Goal: Task Accomplishment & Management: Complete application form

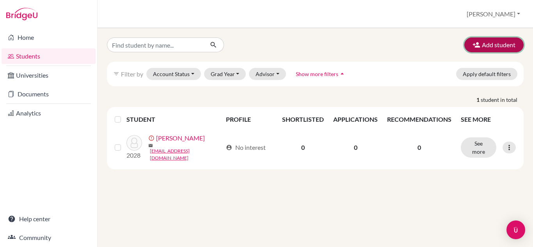
click at [480, 44] on icon "button" at bounding box center [476, 45] width 8 height 8
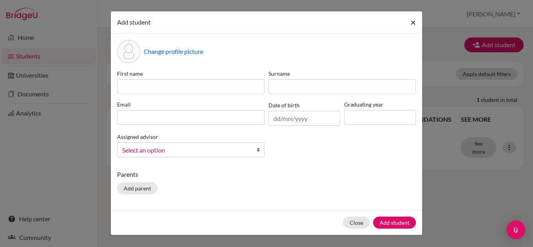
click at [415, 21] on span "×" at bounding box center [412, 21] width 5 height 11
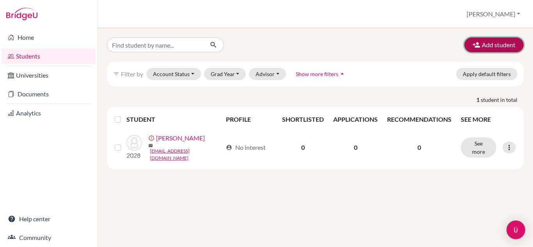
click at [474, 44] on icon "button" at bounding box center [476, 45] width 8 height 8
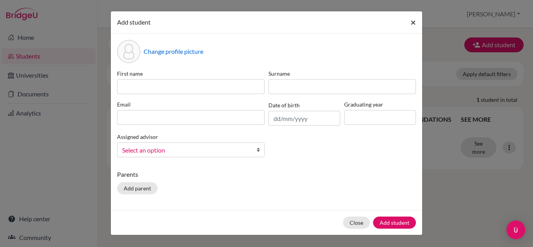
click at [414, 22] on span "×" at bounding box center [412, 21] width 5 height 11
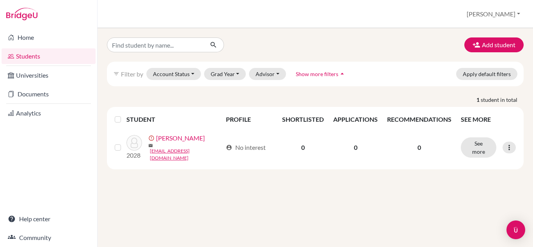
click at [41, 55] on link "Students" at bounding box center [49, 56] width 94 height 16
click at [511, 230] on div "Open Intercom Messenger" at bounding box center [515, 230] width 21 height 21
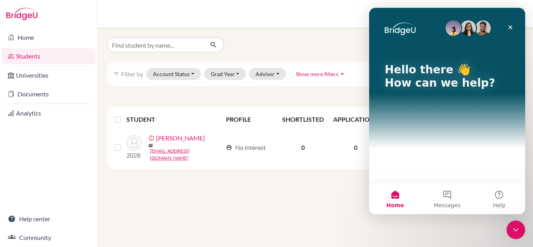
click at [416, 164] on div "Hello there 👋 How can we help?" at bounding box center [447, 95] width 156 height 175
click at [450, 197] on button "Messages" at bounding box center [447, 198] width 52 height 31
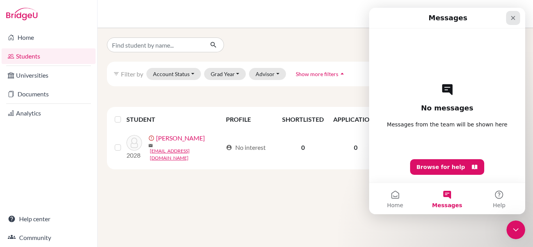
click at [510, 17] on icon "Close" at bounding box center [513, 18] width 6 height 6
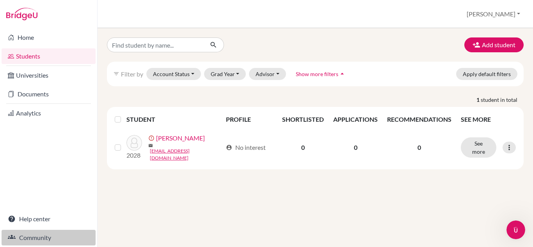
click at [34, 239] on link "Community" at bounding box center [49, 238] width 94 height 16
click at [23, 35] on link "Home" at bounding box center [49, 38] width 94 height 16
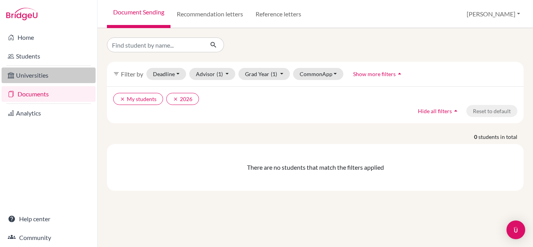
click at [39, 72] on link "Universities" at bounding box center [49, 75] width 94 height 16
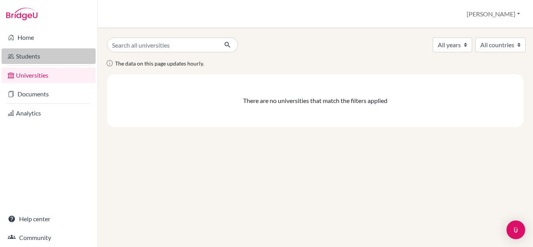
click at [36, 55] on link "Students" at bounding box center [49, 56] width 94 height 16
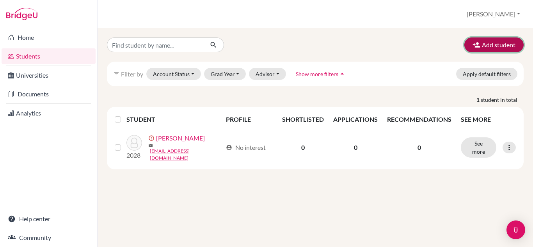
click at [498, 46] on button "Add student" at bounding box center [493, 44] width 59 height 15
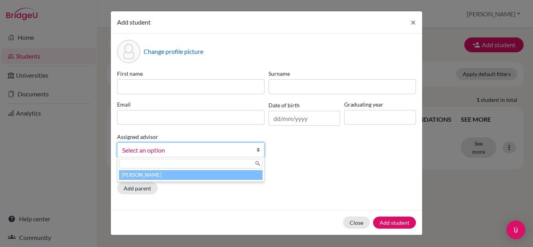
click at [259, 150] on b at bounding box center [260, 150] width 8 height 14
click at [307, 160] on div "First name Surname Email Date of birth Graduating year Assigned advisor Chen, A…" at bounding box center [266, 116] width 303 height 94
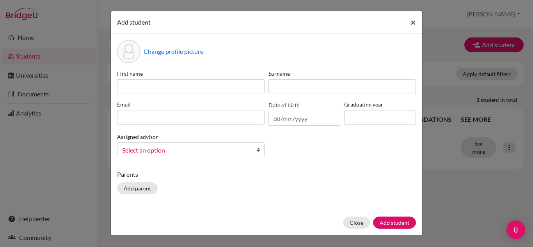
click at [415, 23] on span "×" at bounding box center [412, 21] width 5 height 11
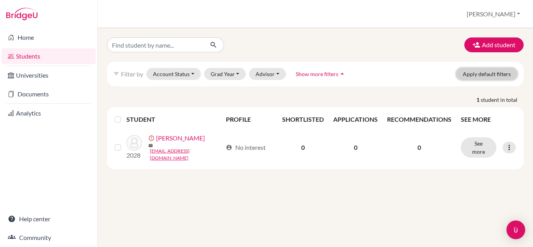
click at [478, 76] on button "Apply default filters" at bounding box center [486, 74] width 61 height 12
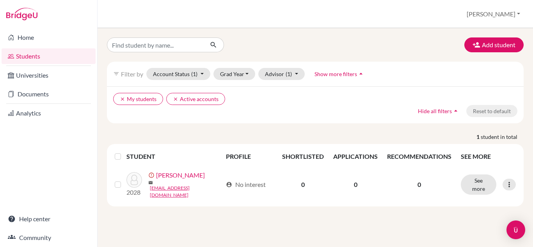
click at [303, 52] on div "Add student filter_list Filter by Account Status (1) Active accounts done Archi…" at bounding box center [315, 121] width 416 height 169
click at [520, 14] on button "[PERSON_NAME]" at bounding box center [493, 14] width 60 height 15
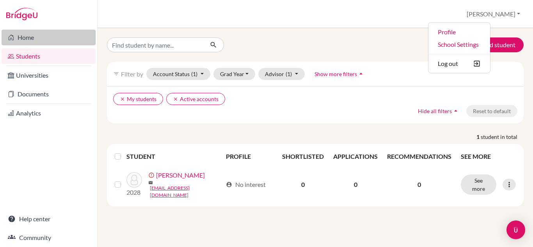
click at [25, 33] on link "Home" at bounding box center [49, 38] width 94 height 16
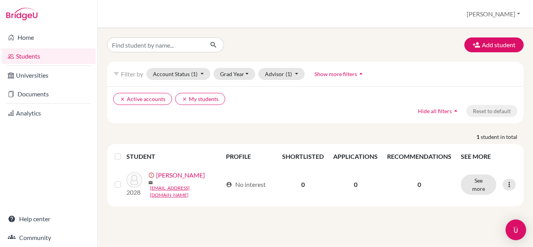
click at [517, 232] on img "Open Intercom Messenger" at bounding box center [515, 230] width 10 height 10
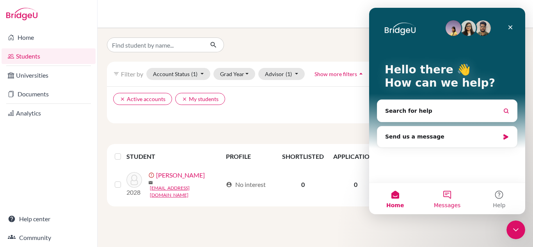
click at [446, 195] on button "Messages" at bounding box center [447, 198] width 52 height 31
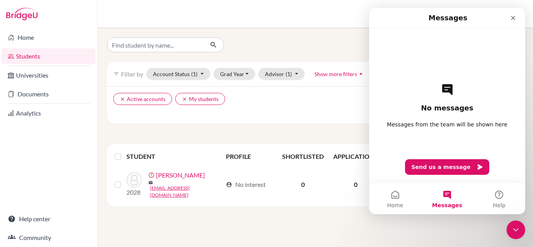
click at [443, 145] on div "No messages Messages from the team will be shown here Send us a message" at bounding box center [447, 105] width 129 height 154
click at [450, 168] on button "Send us a message" at bounding box center [447, 167] width 84 height 16
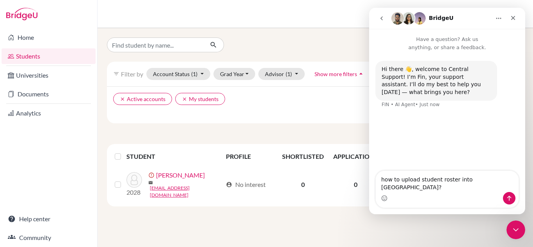
click at [383, 188] on textarea "how to upload student roster into BridgeU?" at bounding box center [447, 181] width 143 height 21
type textarea "Hi, how to upload student roster into BridgeU?"
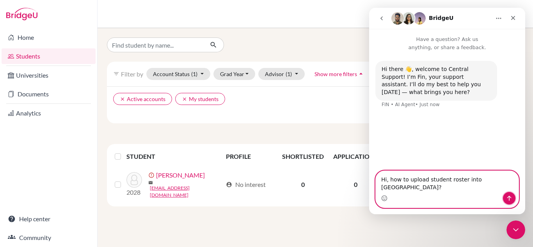
click at [508, 197] on icon "Send a message…" at bounding box center [509, 198] width 4 height 5
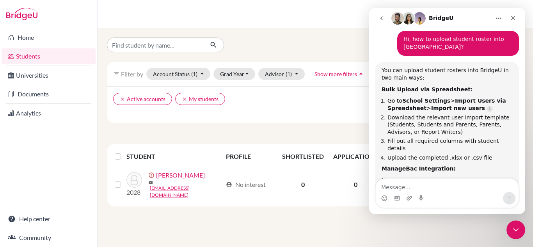
scroll to position [46, 0]
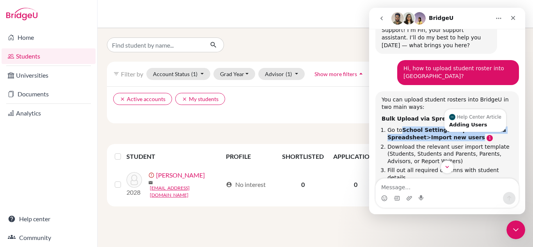
drag, startPoint x: 400, startPoint y: 115, endPoint x: 476, endPoint y: 120, distance: 76.2
click at [476, 126] on li "Go to School Settings > Import Users via Spreadsheet > Import new users" at bounding box center [449, 133] width 125 height 14
click at [486, 135] on link "Source reference 13037964:" at bounding box center [489, 138] width 6 height 6
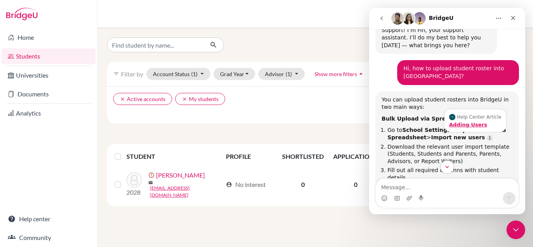
click at [470, 122] on div "Adding Users" at bounding box center [475, 124] width 52 height 5
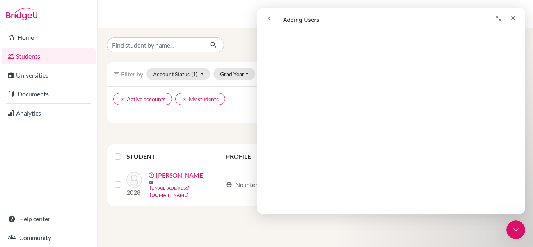
scroll to position [195, 0]
click at [513, 21] on icon "Close" at bounding box center [513, 18] width 6 height 6
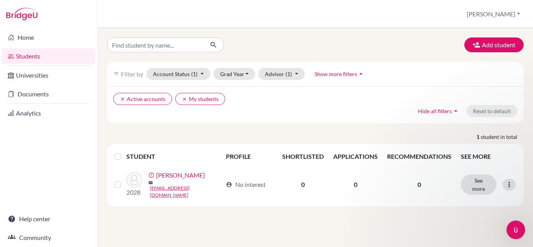
scroll to position [0, 0]
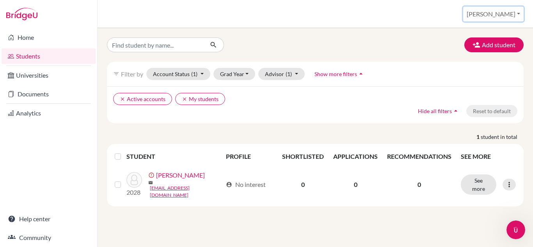
click at [517, 14] on button "[PERSON_NAME]" at bounding box center [493, 14] width 60 height 15
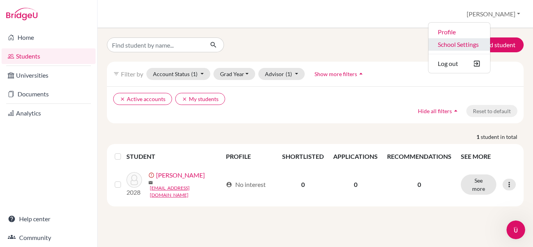
click at [485, 43] on link "School Settings" at bounding box center [459, 44] width 62 height 12
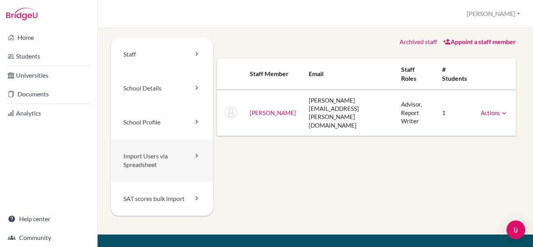
click at [171, 158] on link "Import Users via Spreadsheet" at bounding box center [162, 160] width 102 height 43
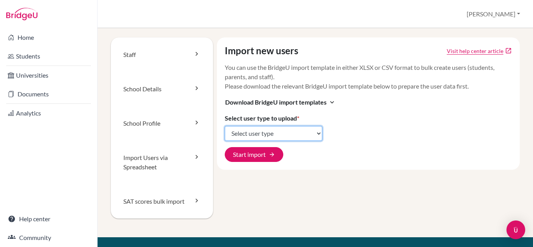
click at [316, 133] on select "Select user type Students Students and parents Parents Advisors Report writers" at bounding box center [273, 133] width 97 height 15
select select "students"
click at [225, 126] on select "Select user type Students Students and parents Parents Advisors Report writers" at bounding box center [273, 133] width 97 height 15
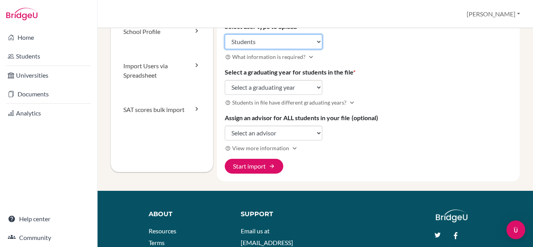
scroll to position [78, 0]
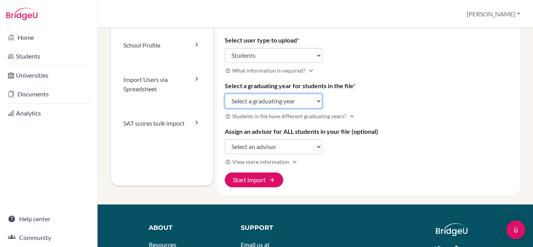
click at [317, 101] on select "Select a graduating year [DATE] 2025 2026 2027 2028 2029" at bounding box center [273, 101] width 97 height 15
select select "2027"
click at [225, 94] on select "Select a graduating year [DATE] 2025 2026 2027 2028 2029" at bounding box center [273, 101] width 97 height 15
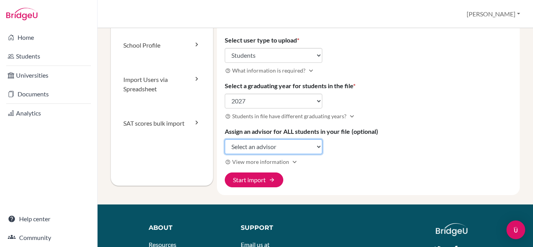
click at [314, 147] on select "Select an advisor [PERSON_NAME]" at bounding box center [273, 146] width 97 height 15
select select "465102"
click at [225, 139] on select "Select an advisor [PERSON_NAME]" at bounding box center [273, 146] width 97 height 15
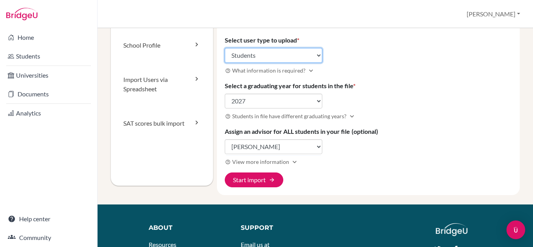
click at [317, 58] on select "Select user type Students Students and parents Parents Advisors Report writers" at bounding box center [273, 55] width 97 height 15
click at [293, 58] on select "Select user type Students Students and parents Parents Advisors Report writers" at bounding box center [273, 55] width 97 height 15
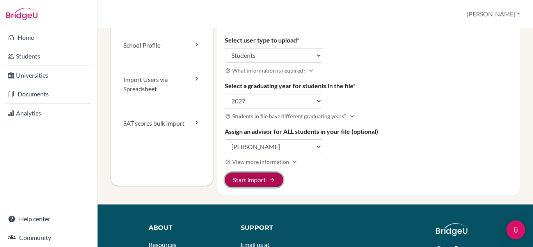
click at [250, 177] on button "Start import arrow_forward" at bounding box center [254, 179] width 58 height 15
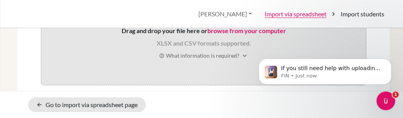
scroll to position [92, 0]
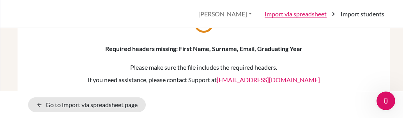
scroll to position [73, 0]
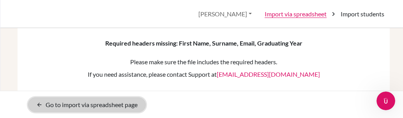
click at [106, 107] on link "arrow_back Go to import via spreadsheet page" at bounding box center [87, 104] width 118 height 15
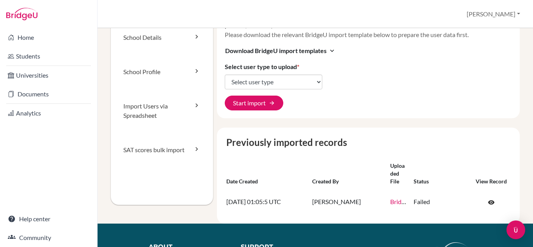
scroll to position [78, 0]
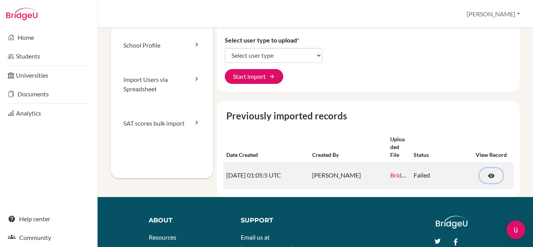
click at [403, 118] on span "visibility" at bounding box center [490, 175] width 7 height 7
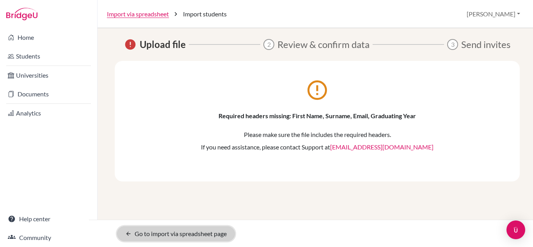
click at [196, 232] on link "arrow_back Go to import via spreadsheet page" at bounding box center [176, 233] width 118 height 15
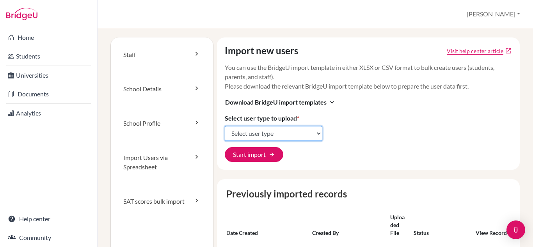
click at [315, 135] on select "Select user type Students Students and parents Parents Advisors Report writers" at bounding box center [273, 133] width 97 height 15
select select "students"
click at [225, 126] on select "Select user type Students Students and parents Parents Advisors Report writers" at bounding box center [273, 133] width 97 height 15
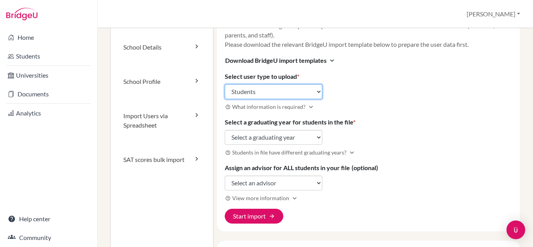
scroll to position [78, 0]
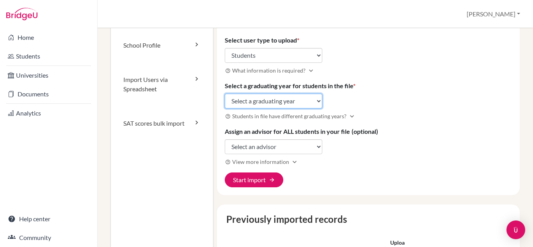
click at [315, 101] on select "Select a graduating year [DATE] 2025 2026 2027 2028 2029" at bounding box center [273, 101] width 97 height 15
select select "2027"
click at [225, 94] on select "Select a graduating year 2024 2025 2026 2027 2028 2029" at bounding box center [273, 101] width 97 height 15
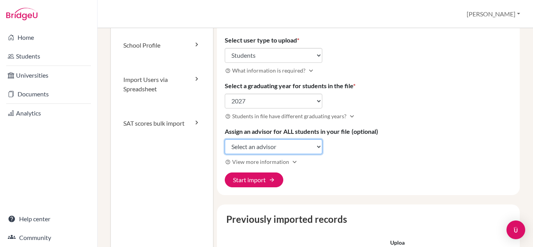
click at [315, 146] on select "Select an advisor Anna Chen" at bounding box center [273, 146] width 97 height 15
select select "465102"
click at [225, 139] on select "Select an advisor Anna Chen" at bounding box center [273, 146] width 97 height 15
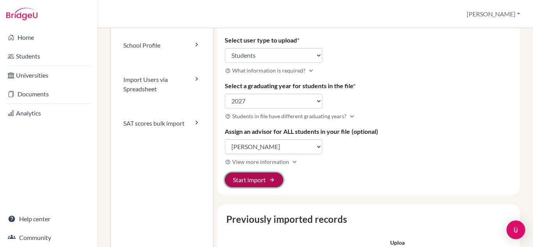
click at [271, 181] on span "arrow_forward" at bounding box center [272, 180] width 6 height 6
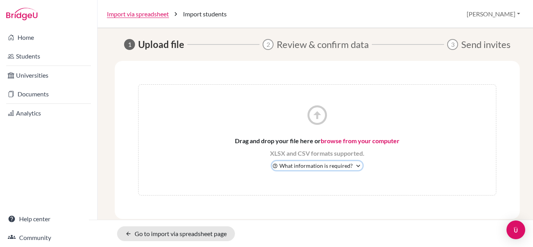
click at [355, 165] on icon "expand_more" at bounding box center [358, 166] width 8 height 8
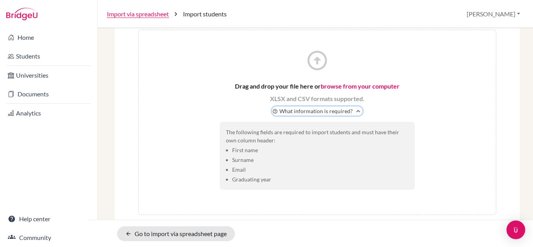
scroll to position [55, 0]
click at [358, 85] on link "browse from your computer" at bounding box center [360, 84] width 79 height 7
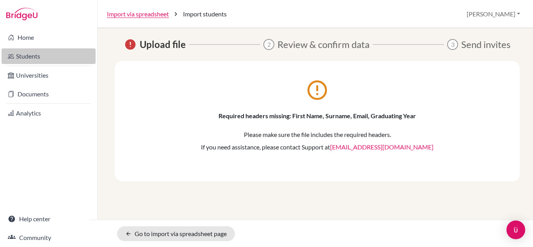
click at [34, 56] on link "Students" at bounding box center [49, 56] width 94 height 16
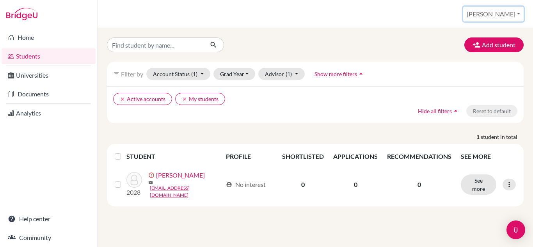
click at [515, 13] on button "[PERSON_NAME]" at bounding box center [493, 14] width 60 height 15
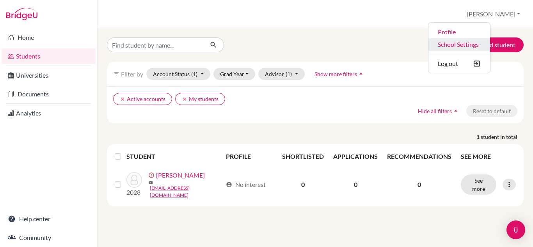
click at [484, 45] on link "School Settings" at bounding box center [459, 44] width 62 height 12
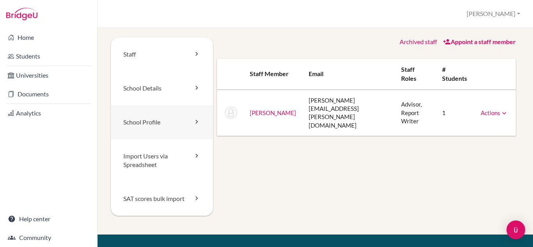
click at [168, 124] on link "School Profile" at bounding box center [162, 122] width 102 height 34
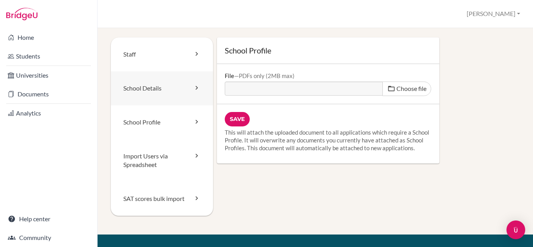
click at [157, 87] on link "School Details" at bounding box center [162, 88] width 102 height 34
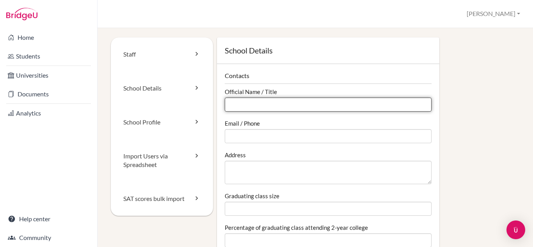
click at [229, 102] on input "Official Name / Title" at bounding box center [328, 104] width 207 height 14
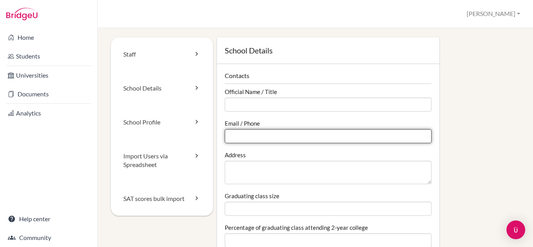
click at [243, 137] on input "Email / Phone" at bounding box center [328, 136] width 207 height 14
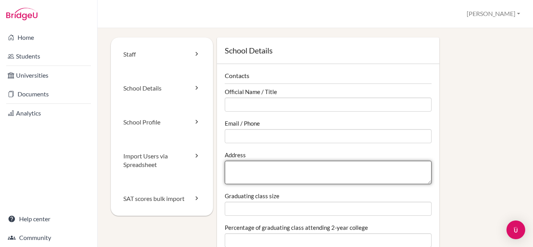
click at [227, 170] on textarea "Address" at bounding box center [328, 172] width 207 height 23
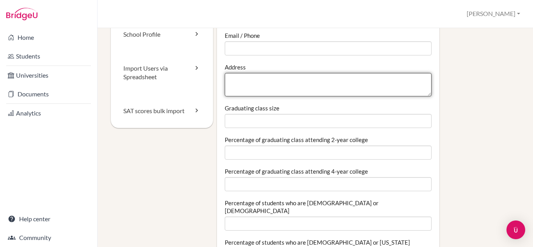
scroll to position [117, 0]
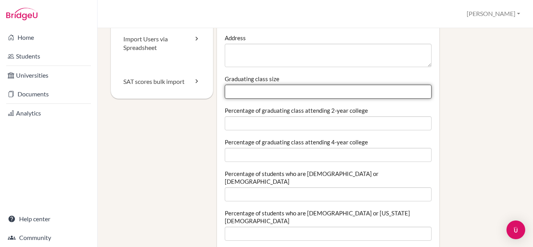
click at [242, 92] on input "Graduating class size" at bounding box center [328, 92] width 207 height 14
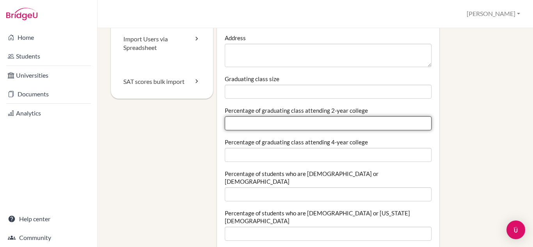
click at [243, 125] on input "Percentage of graduating class attending 2-year college" at bounding box center [328, 123] width 207 height 14
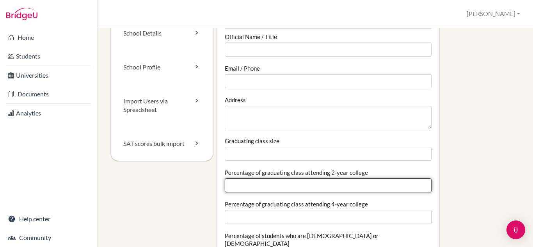
scroll to position [0, 0]
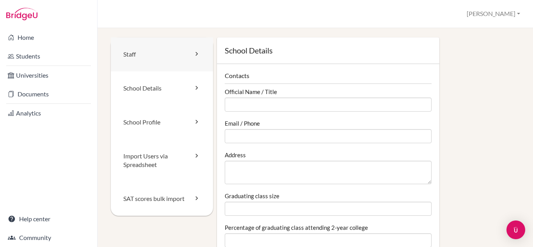
click at [168, 56] on link "Staff" at bounding box center [162, 54] width 102 height 34
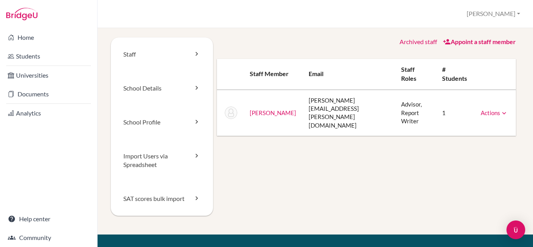
click at [500, 109] on icon at bounding box center [504, 113] width 8 height 8
click at [304, 156] on div "Staff School Details School Profile Import Users via Spreadsheet SAT scores bul…" at bounding box center [315, 135] width 409 height 197
click at [511, 14] on button "[PERSON_NAME]" at bounding box center [493, 14] width 60 height 14
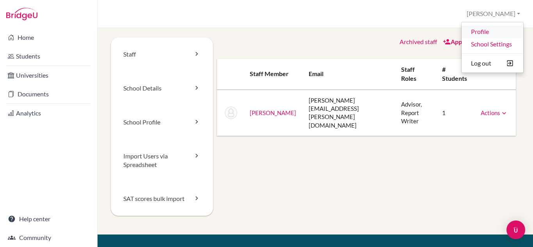
click at [478, 35] on link "Profile" at bounding box center [492, 31] width 62 height 12
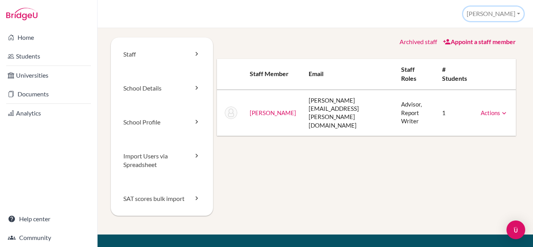
click at [517, 14] on button "[PERSON_NAME]" at bounding box center [493, 14] width 60 height 14
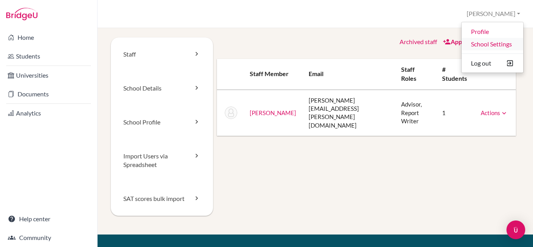
click at [501, 45] on link "School Settings" at bounding box center [492, 44] width 62 height 12
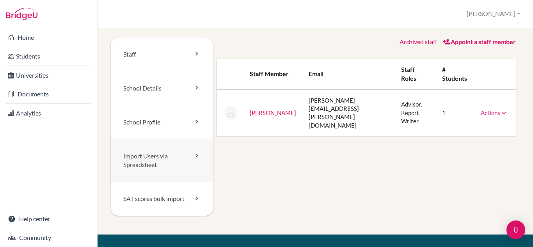
click at [174, 161] on link "Import Users via Spreadsheet" at bounding box center [162, 160] width 102 height 43
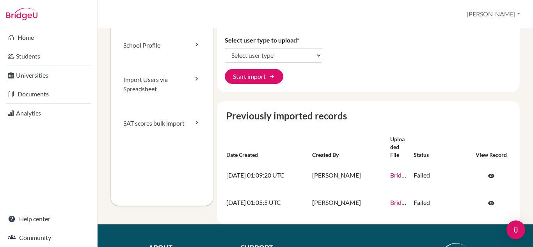
scroll to position [39, 0]
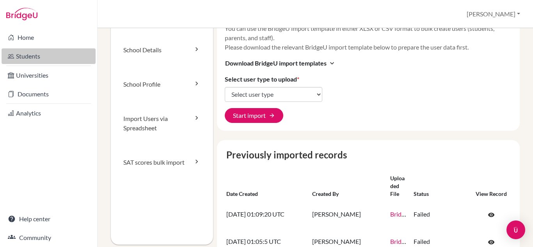
click at [79, 57] on link "Students" at bounding box center [49, 56] width 94 height 16
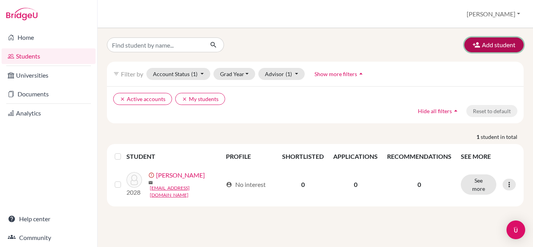
click at [484, 40] on button "Add student" at bounding box center [493, 44] width 59 height 15
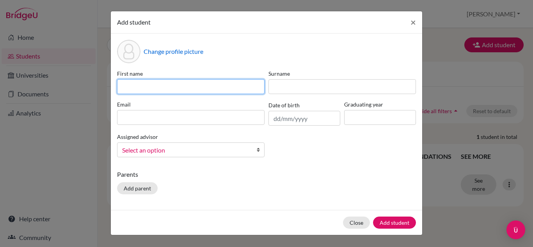
click at [168, 88] on input at bounding box center [190, 86] width 147 height 15
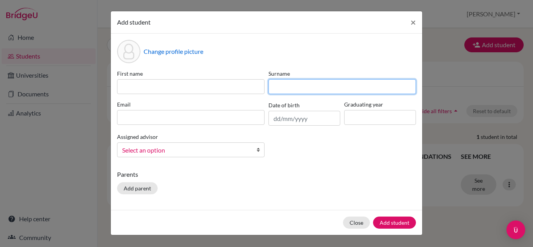
click at [303, 88] on input at bounding box center [341, 86] width 147 height 15
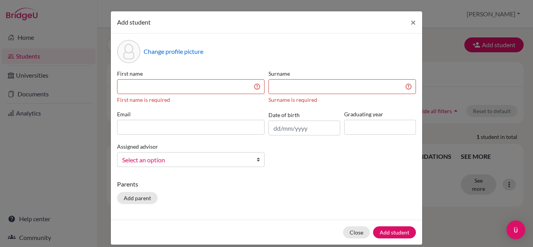
click at [309, 160] on div "First name First name is required Surname Surname is required Email Date of bir…" at bounding box center [266, 121] width 303 height 104
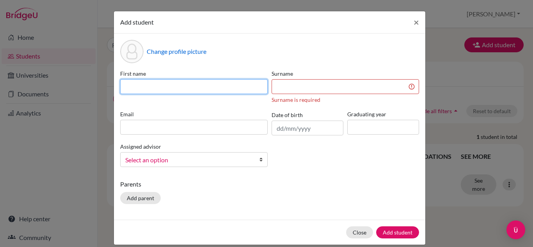
paste input "Ei Ei"
type input "Ei Ei"
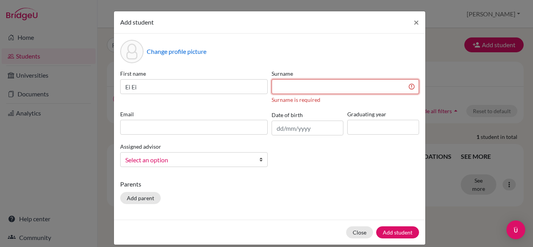
click at [276, 86] on input at bounding box center [344, 86] width 147 height 15
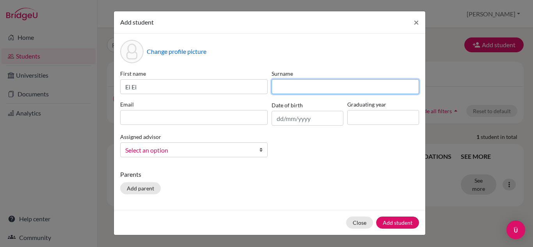
paste input "Hlaing"
type input "Hlaing"
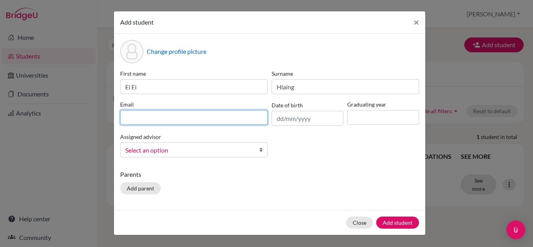
click at [177, 120] on input at bounding box center [193, 117] width 147 height 15
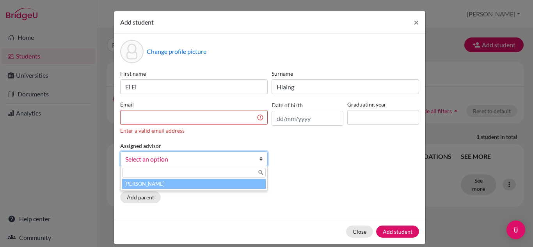
click at [261, 149] on div "Assigned advisor [PERSON_NAME] Select an option [PERSON_NAME]" at bounding box center [193, 153] width 151 height 25
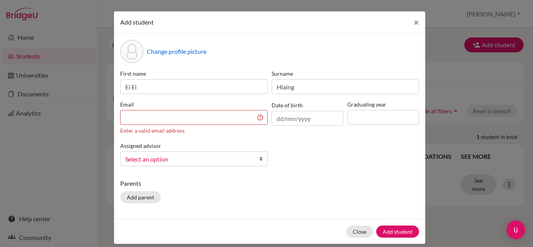
click at [261, 149] on div "Assigned advisor [PERSON_NAME] Select an option [PERSON_NAME]" at bounding box center [193, 153] width 151 height 25
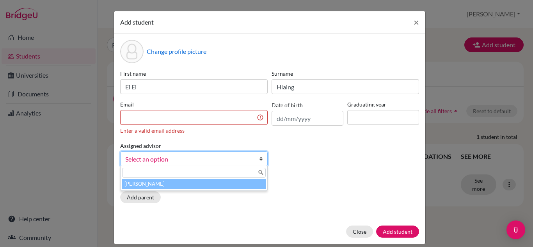
click at [259, 158] on b at bounding box center [263, 159] width 8 height 14
click at [148, 184] on li "[PERSON_NAME]" at bounding box center [193, 184] width 143 height 10
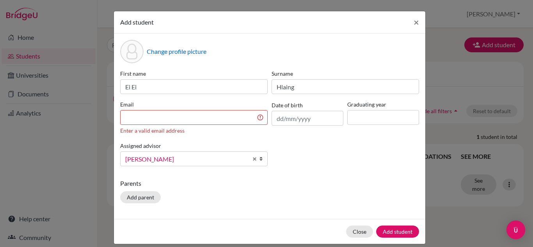
click at [277, 183] on p "Parents" at bounding box center [269, 183] width 299 height 9
click at [351, 119] on input at bounding box center [383, 117] width 72 height 15
type input "2027"
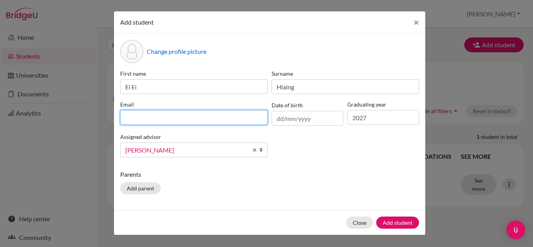
click at [151, 118] on input at bounding box center [193, 117] width 147 height 15
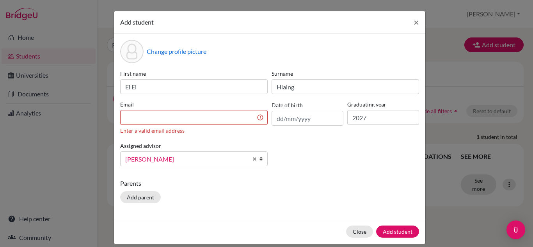
click at [347, 166] on div "Change profile picture First name Ei Ei Surname [PERSON_NAME] Email Enter a val…" at bounding box center [269, 126] width 311 height 185
click at [413, 22] on span "×" at bounding box center [415, 21] width 5 height 11
